Goal: Task Accomplishment & Management: Manage account settings

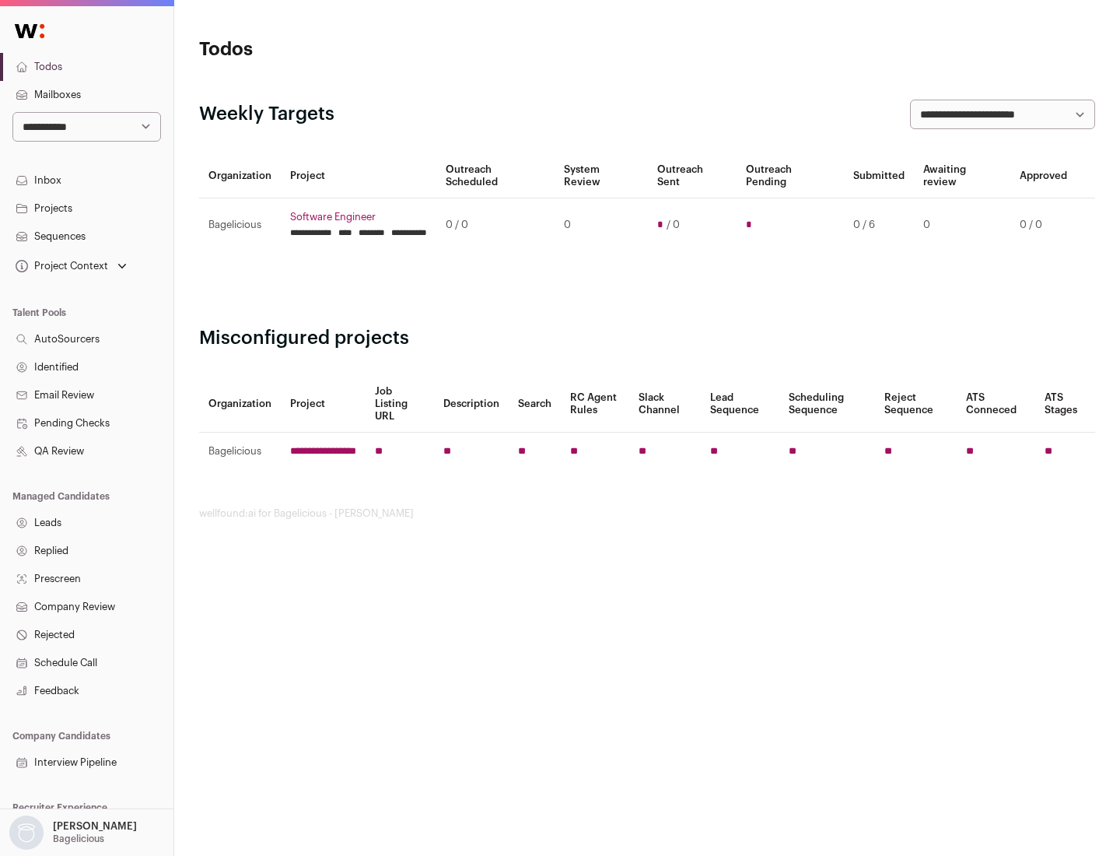
click at [86, 208] on link "Projects" at bounding box center [86, 208] width 173 height 28
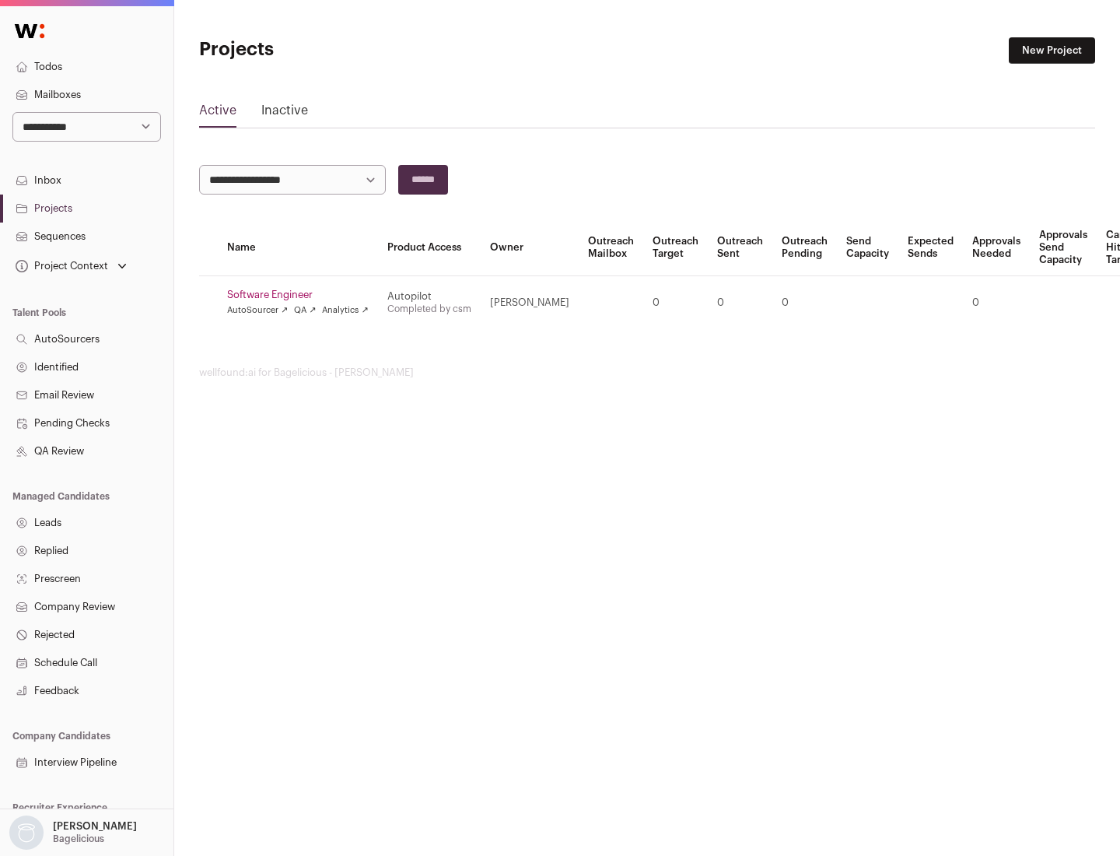
click at [303, 295] on link "Software Engineer" at bounding box center [298, 295] width 142 height 12
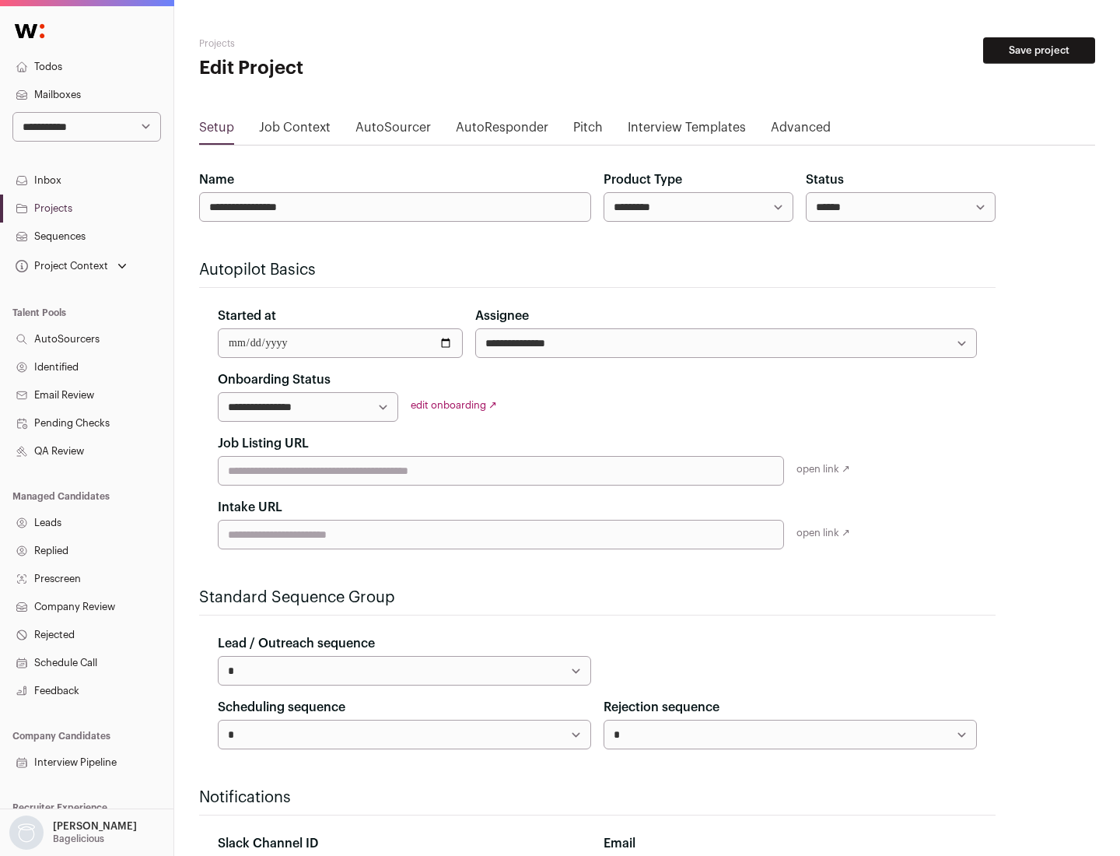
click at [1039, 51] on button "Save project" at bounding box center [1039, 50] width 112 height 26
